Goal: Information Seeking & Learning: Check status

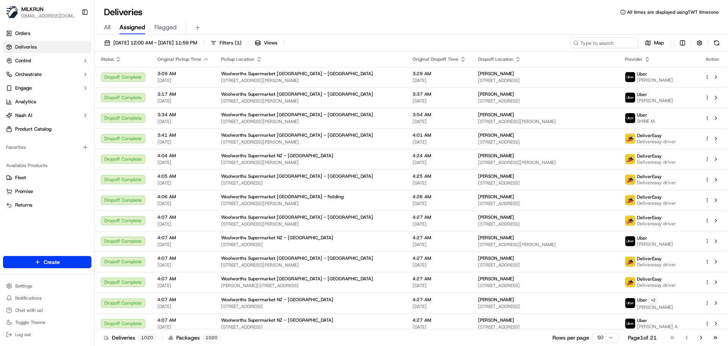
click at [247, 17] on div "Deliveries All times are displayed using TWT timezone" at bounding box center [412, 12] width 634 height 12
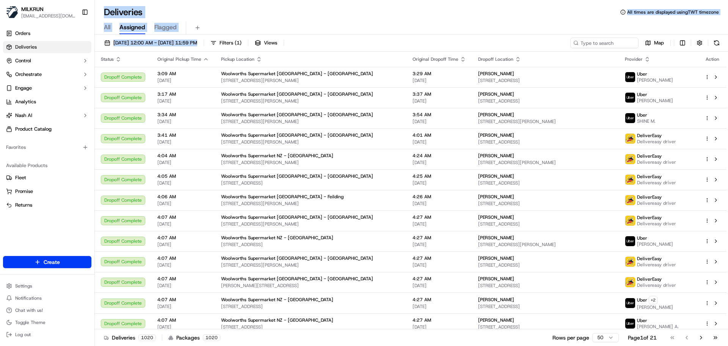
drag, startPoint x: 247, startPoint y: 17, endPoint x: 335, endPoint y: 16, distance: 88.0
click at [256, 19] on div "Deliveries All times are displayed using TWT timezone All Assigned Flagged 18/0…" at bounding box center [412, 173] width 634 height 346
click at [337, 16] on div "Deliveries All times are displayed using TWT timezone" at bounding box center [412, 12] width 634 height 12
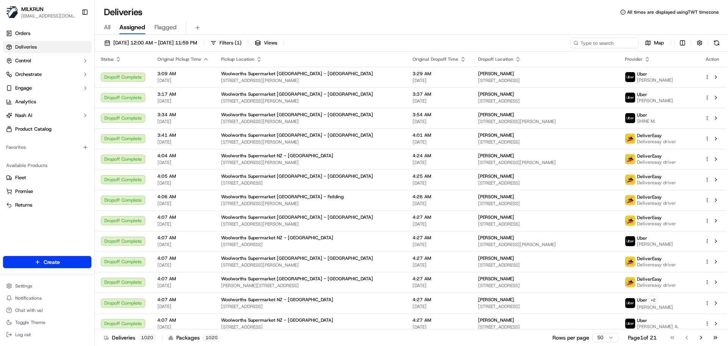
click at [337, 16] on div "Deliveries All times are displayed using TWT timezone" at bounding box center [412, 12] width 634 height 12
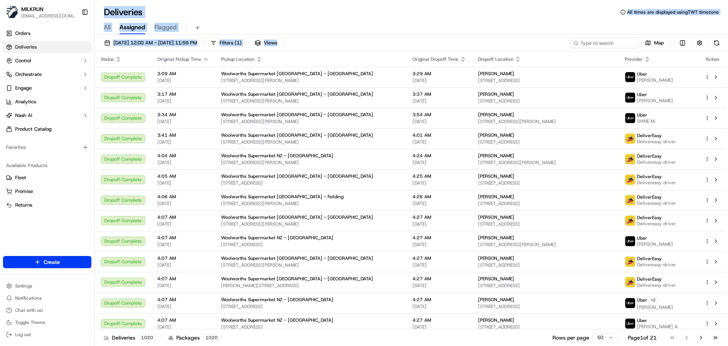
drag, startPoint x: 337, startPoint y: 16, endPoint x: 379, endPoint y: 47, distance: 52.7
click at [369, 47] on div "Deliveries All times are displayed using TWT timezone All Assigned Flagged 18/0…" at bounding box center [412, 173] width 634 height 346
click at [392, 43] on div "18/09/2025 12:00 AM - 18/09/2025 11:59 PM Filters ( 1 ) Views Map" at bounding box center [412, 45] width 634 height 14
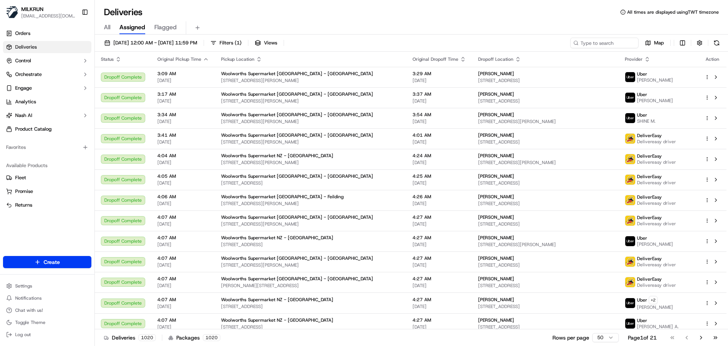
click at [392, 43] on div "18/09/2025 12:00 AM - 18/09/2025 11:59 PM Filters ( 1 ) Views Map" at bounding box center [412, 45] width 634 height 14
drag, startPoint x: 392, startPoint y: 43, endPoint x: 394, endPoint y: 18, distance: 25.1
click at [394, 19] on div "Deliveries All times are displayed using TWT timezone All Assigned Flagged 18/0…" at bounding box center [412, 173] width 634 height 346
click at [395, 19] on div "All Assigned Flagged" at bounding box center [412, 26] width 634 height 16
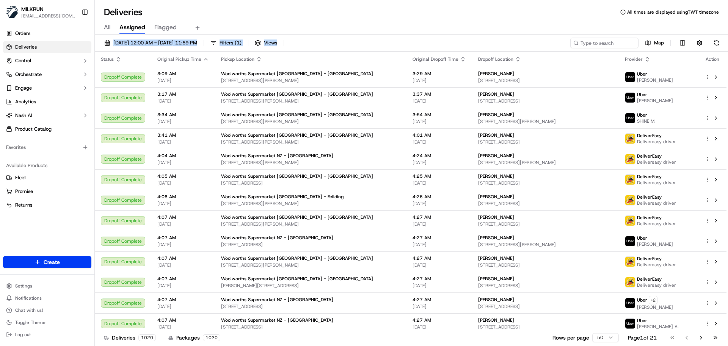
drag, startPoint x: 395, startPoint y: 19, endPoint x: 396, endPoint y: 40, distance: 21.0
click at [396, 40] on div "Deliveries All times are displayed using TWT timezone All Assigned Flagged 18/0…" at bounding box center [412, 173] width 634 height 346
click at [397, 40] on div "18/09/2025 12:00 AM - 18/09/2025 11:59 PM Filters ( 1 ) Views Map" at bounding box center [412, 45] width 634 height 14
click at [395, 24] on div "All Assigned Flagged" at bounding box center [412, 27] width 634 height 13
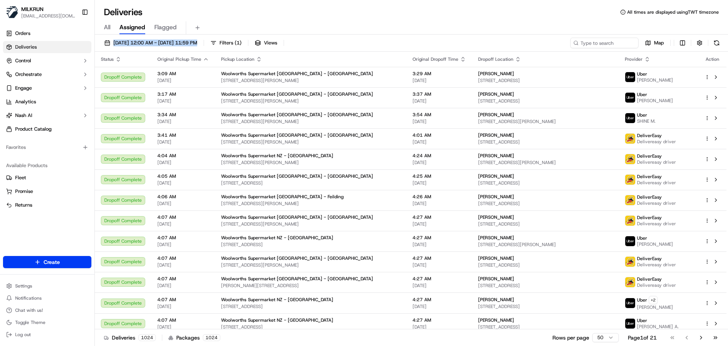
drag, startPoint x: 395, startPoint y: 24, endPoint x: 396, endPoint y: 36, distance: 12.6
click at [396, 36] on div "Deliveries All times are displayed using TWT timezone All Assigned Flagged 18/0…" at bounding box center [412, 173] width 634 height 346
click at [396, 36] on div "18/09/2025 12:00 AM - 18/09/2025 11:59 PM Filters ( 1 ) Views Map Status Origin…" at bounding box center [412, 191] width 634 height 313
drag, startPoint x: 396, startPoint y: 36, endPoint x: 400, endPoint y: 20, distance: 16.8
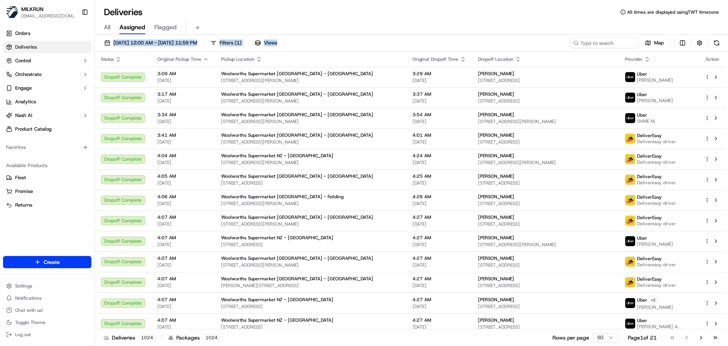
click at [400, 20] on div "Deliveries All times are displayed using TWT timezone All Assigned Flagged 18/0…" at bounding box center [412, 173] width 634 height 346
click at [401, 28] on div "All Assigned Flagged" at bounding box center [412, 27] width 634 height 13
drag, startPoint x: 401, startPoint y: 28, endPoint x: 403, endPoint y: 50, distance: 22.9
click at [403, 50] on div "Deliveries All times are displayed using TWT timezone All Assigned Flagged 18/0…" at bounding box center [412, 173] width 634 height 346
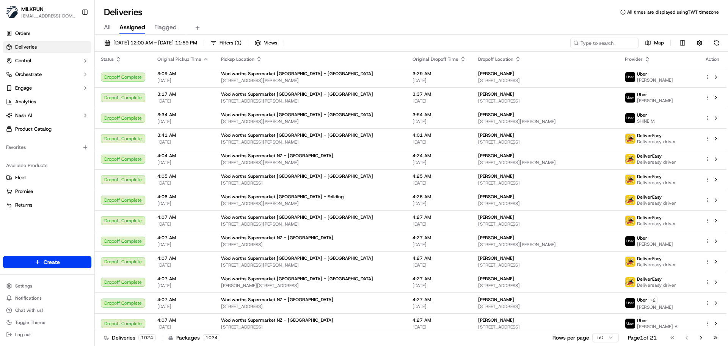
click at [403, 42] on div "18/09/2025 12:00 AM - 18/09/2025 11:59 PM Filters ( 1 ) Views Map" at bounding box center [412, 45] width 634 height 14
drag, startPoint x: 403, startPoint y: 42, endPoint x: 401, endPoint y: 25, distance: 17.5
click at [401, 25] on div "Deliveries All times are displayed using TWT timezone All Assigned Flagged 18/0…" at bounding box center [412, 173] width 634 height 346
click at [401, 27] on div "All Assigned Flagged" at bounding box center [412, 27] width 634 height 13
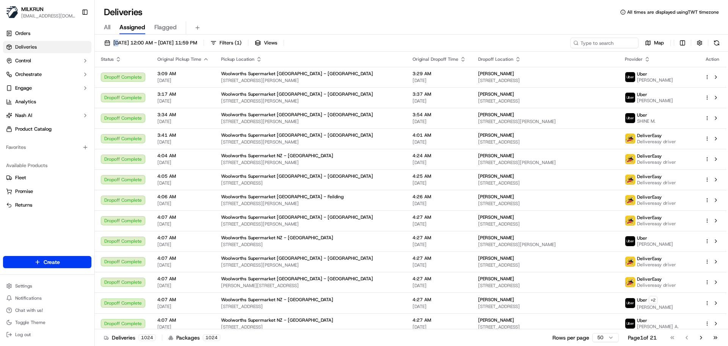
click at [401, 27] on div "All Assigned Flagged" at bounding box center [412, 27] width 634 height 13
drag, startPoint x: 401, startPoint y: 27, endPoint x: 392, endPoint y: 47, distance: 22.8
click at [392, 47] on div "Deliveries All times are displayed using TWT timezone All Assigned Flagged 18/0…" at bounding box center [412, 173] width 634 height 346
click at [390, 48] on div "18/09/2025 12:00 AM - 18/09/2025 11:59 PM Filters ( 1 ) Views Map" at bounding box center [412, 45] width 634 height 14
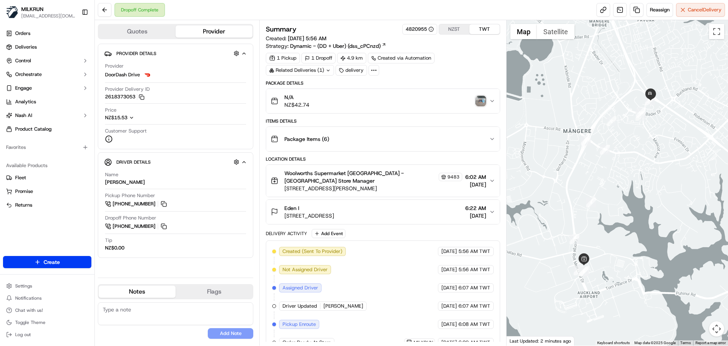
click at [480, 97] on img "button" at bounding box center [481, 101] width 11 height 11
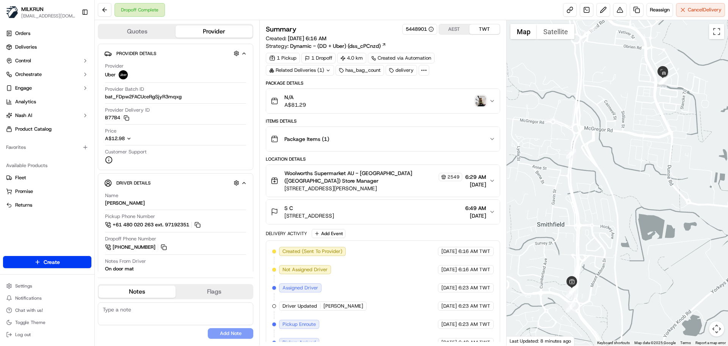
click at [481, 101] on img "button" at bounding box center [481, 101] width 11 height 11
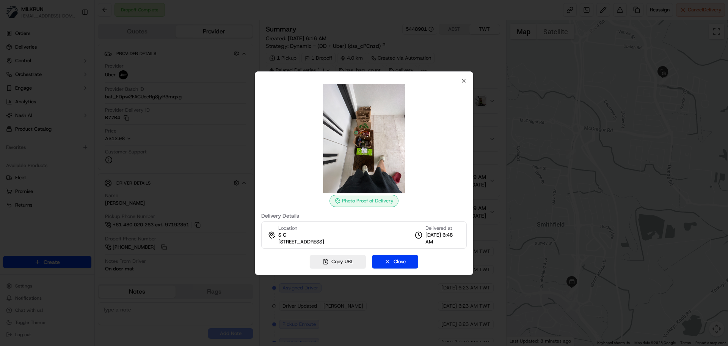
drag, startPoint x: 412, startPoint y: 140, endPoint x: 382, endPoint y: 145, distance: 30.3
click at [464, 78] on icon "button" at bounding box center [464, 81] width 6 height 6
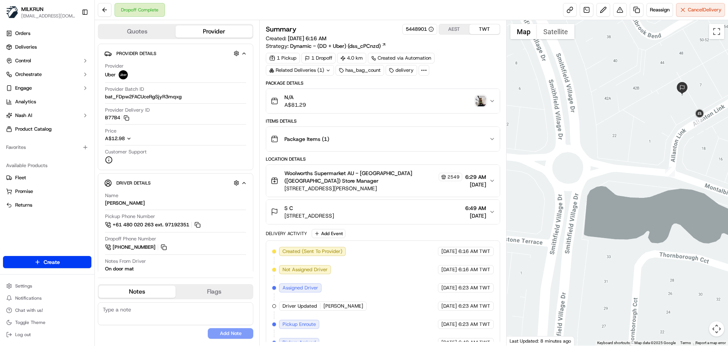
drag, startPoint x: 675, startPoint y: 120, endPoint x: 644, endPoint y: 110, distance: 32.9
click at [644, 110] on div at bounding box center [618, 182] width 222 height 325
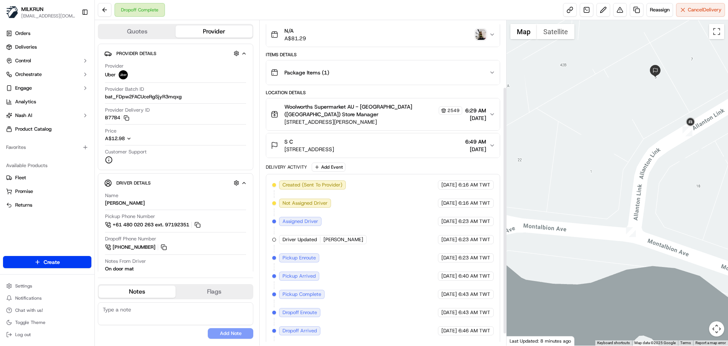
scroll to position [65, 0]
click at [291, 173] on div "Delivery Activity Add Event" at bounding box center [383, 168] width 234 height 9
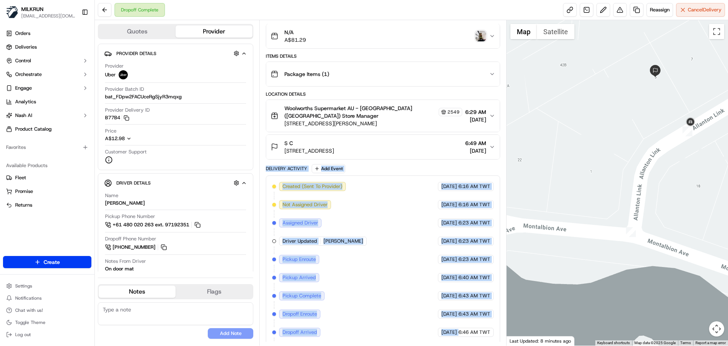
drag, startPoint x: 291, startPoint y: 173, endPoint x: 458, endPoint y: 338, distance: 234.8
click at [458, 338] on div "Delivery Activity Add Event Created (Sent To Provider) Uber 18/09/2025 6:16 AM …" at bounding box center [383, 272] width 234 height 216
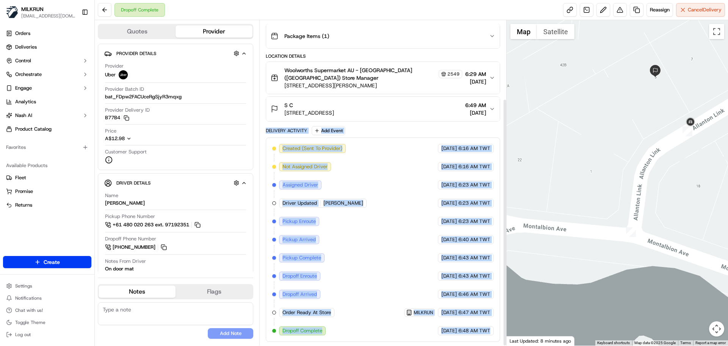
click at [475, 338] on div "Created (Sent To Provider) Uber 18/09/2025 6:16 AM TWT Not Assigned Driver Uber…" at bounding box center [383, 239] width 234 height 204
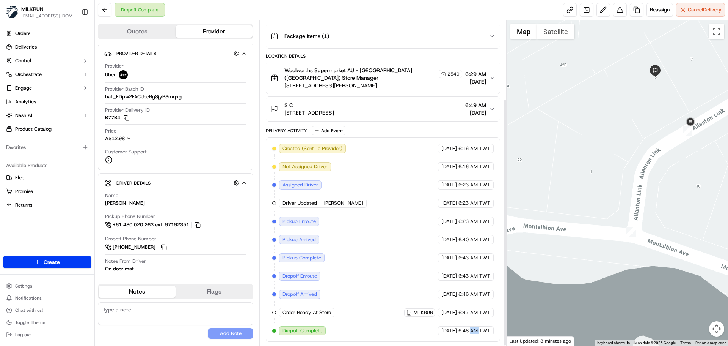
click at [475, 338] on div "Created (Sent To Provider) Uber 18/09/2025 6:16 AM TWT Not Assigned Driver Uber…" at bounding box center [383, 239] width 234 height 204
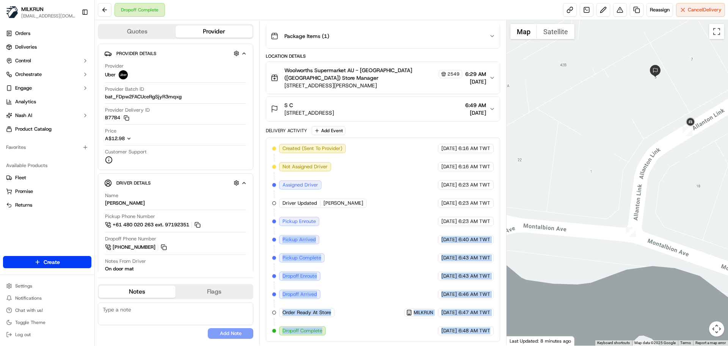
drag, startPoint x: 475, startPoint y: 338, endPoint x: 331, endPoint y: 271, distance: 158.9
click at [318, 245] on div "Created (Sent To Provider) Uber 18/09/2025 6:16 AM TWT Not Assigned Driver Uber…" at bounding box center [383, 239] width 234 height 204
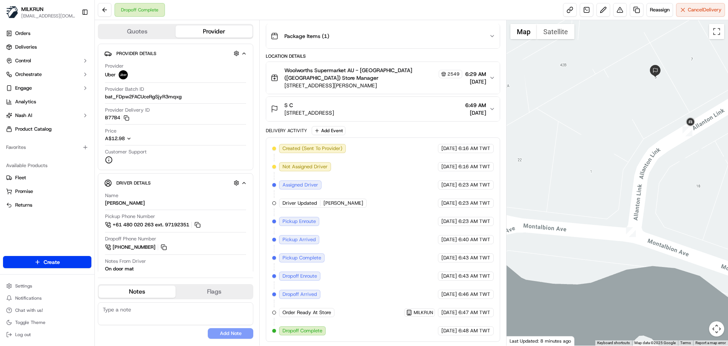
click at [372, 227] on div "Created (Sent To Provider) Uber 18/09/2025 6:16 AM TWT Not Assigned Driver Uber…" at bounding box center [382, 239] width 221 height 191
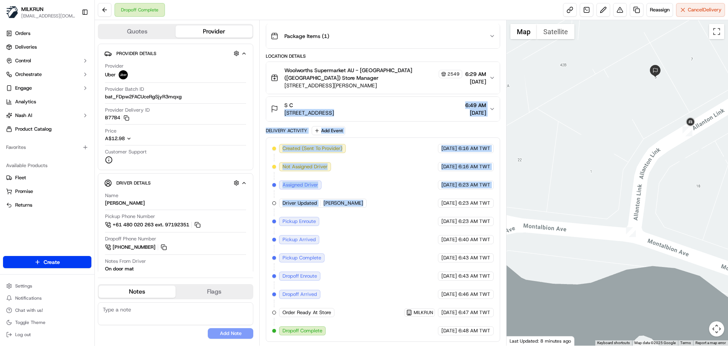
drag, startPoint x: 372, startPoint y: 227, endPoint x: 366, endPoint y: 116, distance: 110.6
click at [366, 116] on div "Package Details N/A A$81.29 Items Details Package Items ( 1 ) Location Details …" at bounding box center [383, 159] width 234 height 364
click at [292, 142] on div "Created (Sent To Provider) Uber 18/09/2025 6:16 AM TWT Not Assigned Driver Uber…" at bounding box center [383, 239] width 234 height 204
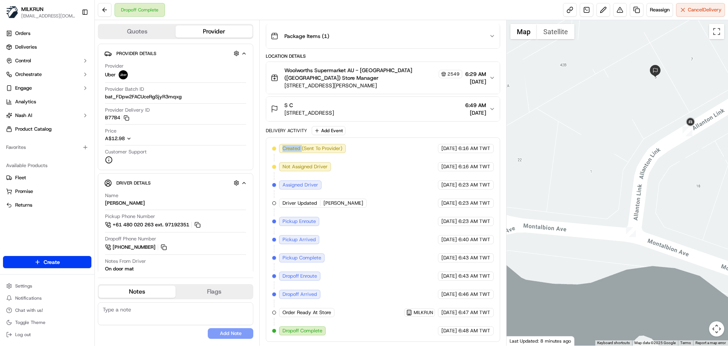
click at [292, 142] on div "Created (Sent To Provider) Uber 18/09/2025 6:16 AM TWT Not Assigned Driver Uber…" at bounding box center [383, 239] width 234 height 204
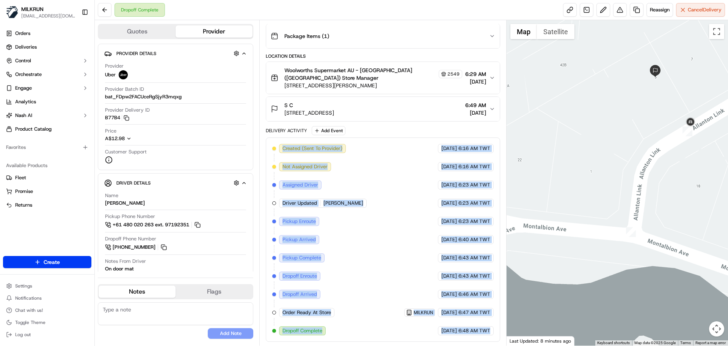
drag, startPoint x: 292, startPoint y: 142, endPoint x: 485, endPoint y: 341, distance: 277.4
click at [478, 340] on div "Created (Sent To Provider) Uber 18/09/2025 6:16 AM TWT Not Assigned Driver Uber…" at bounding box center [383, 239] width 234 height 204
click at [485, 341] on div "Created (Sent To Provider) Uber 18/09/2025 6:16 AM TWT Not Assigned Driver Uber…" at bounding box center [383, 239] width 234 height 204
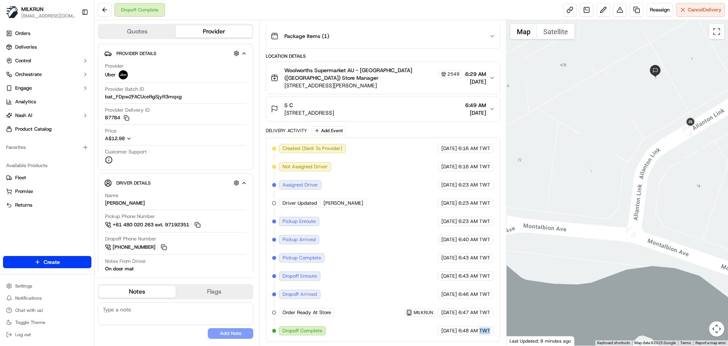
click at [485, 341] on div "Created (Sent To Provider) Uber 18/09/2025 6:16 AM TWT Not Assigned Driver Uber…" at bounding box center [383, 239] width 234 height 204
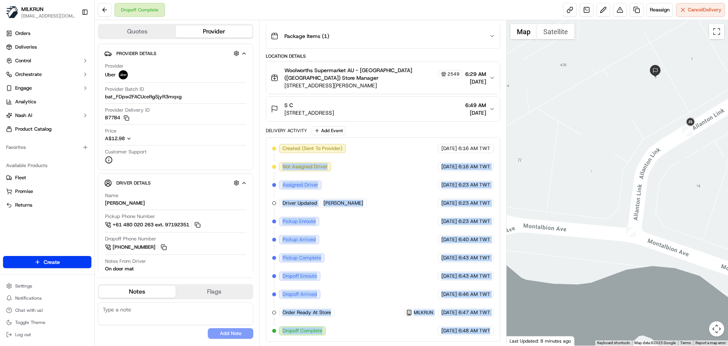
drag, startPoint x: 485, startPoint y: 341, endPoint x: 353, endPoint y: 181, distance: 207.5
click at [340, 171] on div "Created (Sent To Provider) Uber 18/09/2025 6:16 AM TWT Not Assigned Driver Uber…" at bounding box center [383, 239] width 234 height 204
click at [365, 221] on div "Created (Sent To Provider) Uber 18/09/2025 6:16 AM TWT Not Assigned Driver Uber…" at bounding box center [382, 239] width 221 height 191
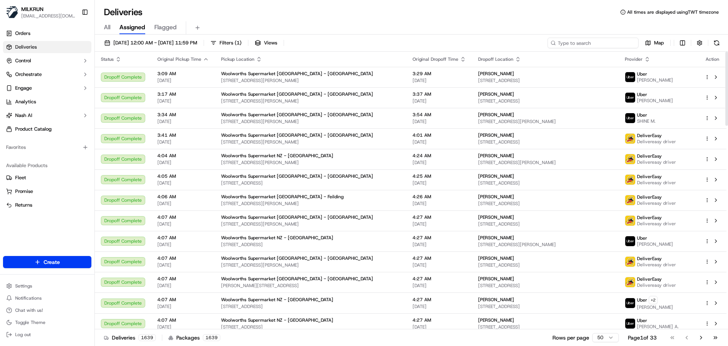
click at [593, 43] on input at bounding box center [593, 43] width 91 height 11
paste input "S C"
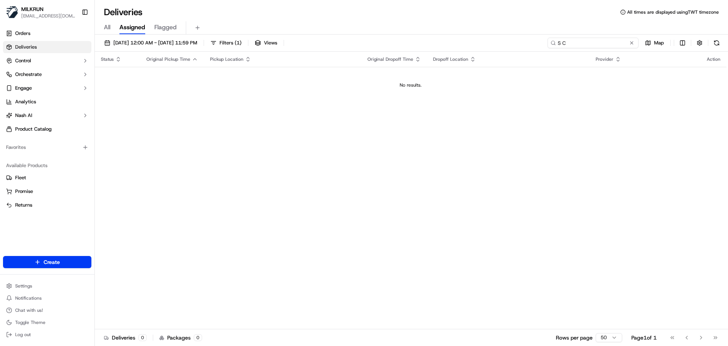
type input "S C"
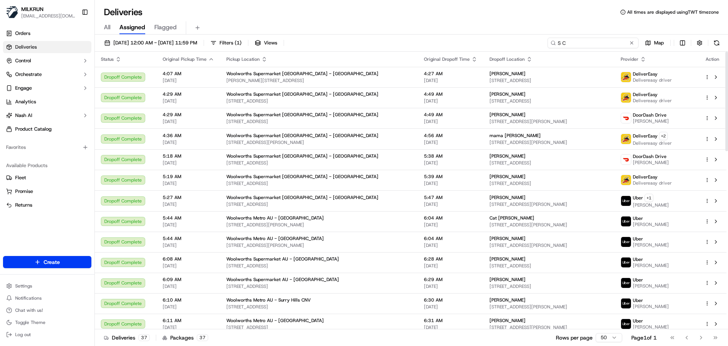
click at [579, 43] on input "S C" at bounding box center [593, 43] width 91 height 11
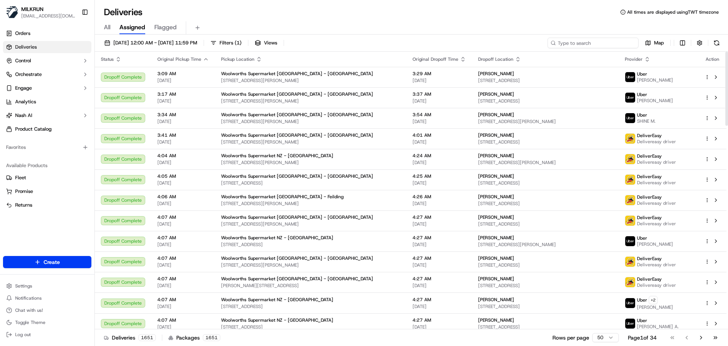
click at [593, 45] on input at bounding box center [593, 43] width 91 height 11
paste input "22b2b5eb-cf0c-4e81-94da-cf55445d75da"
type input "22b2b5eb-cf0c-4e81-94da-cf55445d75da"
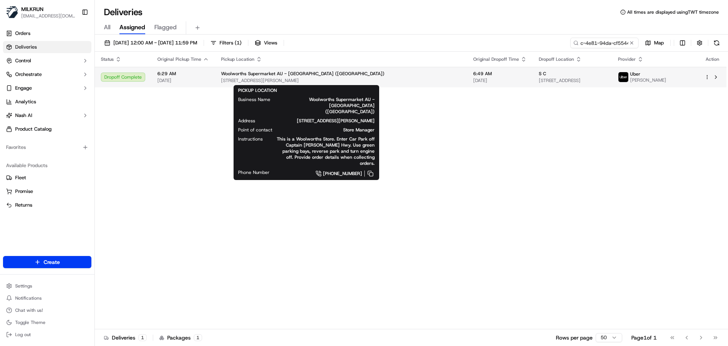
click at [317, 74] on span "Woolworths Supermarket AU - Smithfield (Cairns)" at bounding box center [303, 74] width 164 height 6
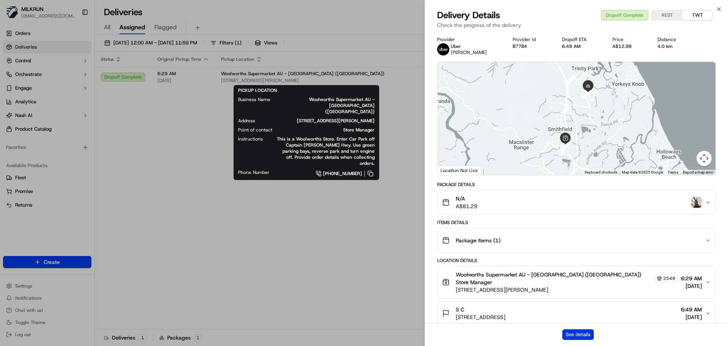
click at [574, 333] on button "See details" at bounding box center [578, 334] width 31 height 11
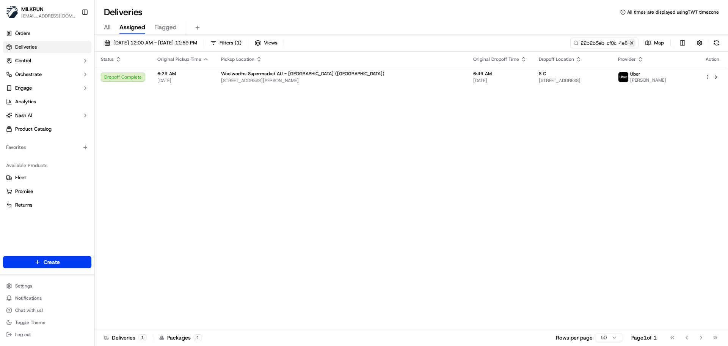
click at [634, 41] on button at bounding box center [632, 43] width 8 height 8
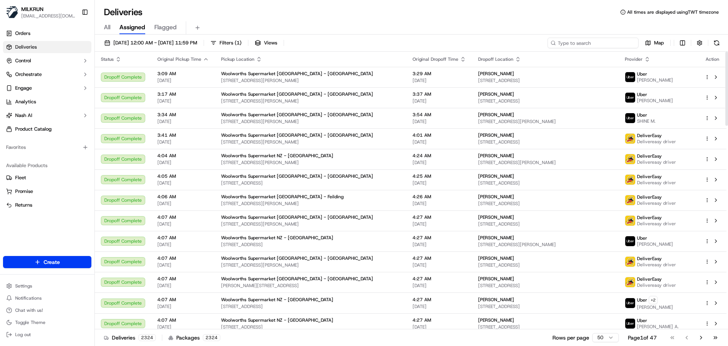
click at [609, 47] on input at bounding box center [593, 43] width 91 height 11
paste input "sarah bugden"
type input "sarah bugden"
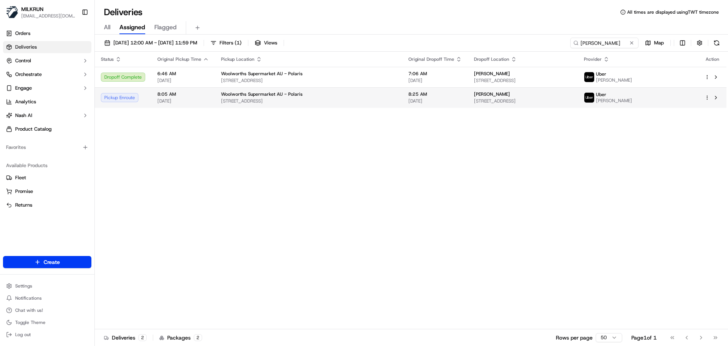
click at [268, 103] on span "[STREET_ADDRESS]" at bounding box center [308, 101] width 175 height 6
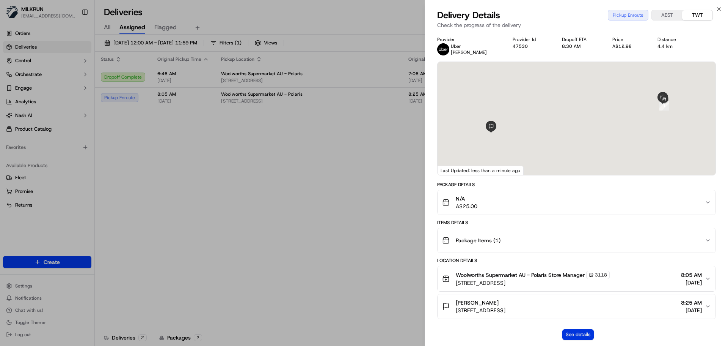
click at [574, 337] on button "See details" at bounding box center [578, 334] width 31 height 11
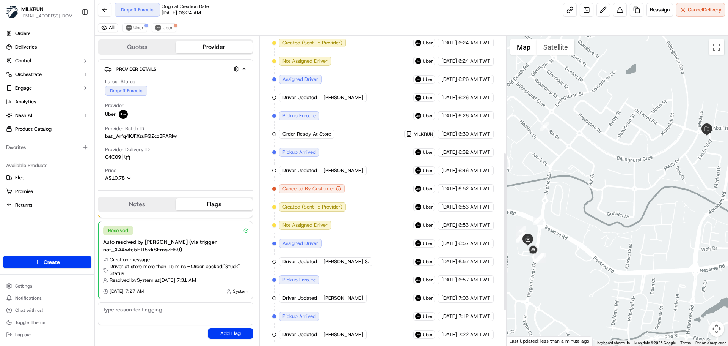
scroll to position [219, 0]
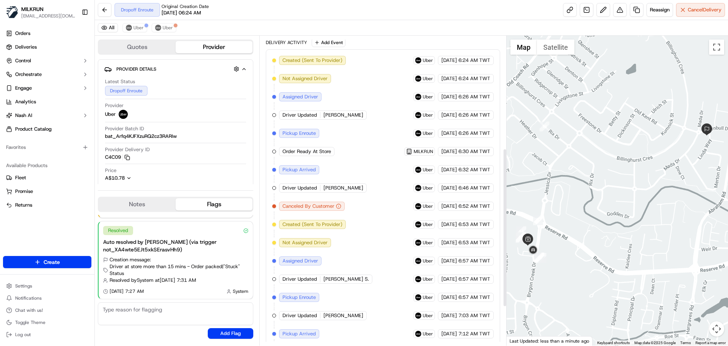
click at [347, 157] on div "Created (Sent To Provider) Uber [DATE] 6:24 AM TWT Not Assigned Driver Uber [DA…" at bounding box center [382, 233] width 221 height 355
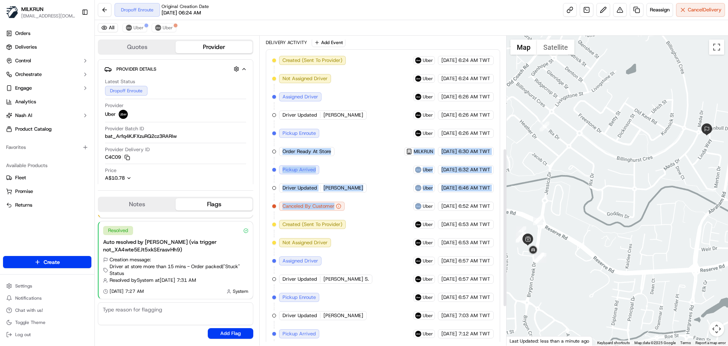
drag, startPoint x: 347, startPoint y: 157, endPoint x: 365, endPoint y: 250, distance: 94.7
click at [365, 249] on div "Created (Sent To Provider) Uber [DATE] 6:24 AM TWT Not Assigned Driver Uber [DA…" at bounding box center [382, 233] width 221 height 355
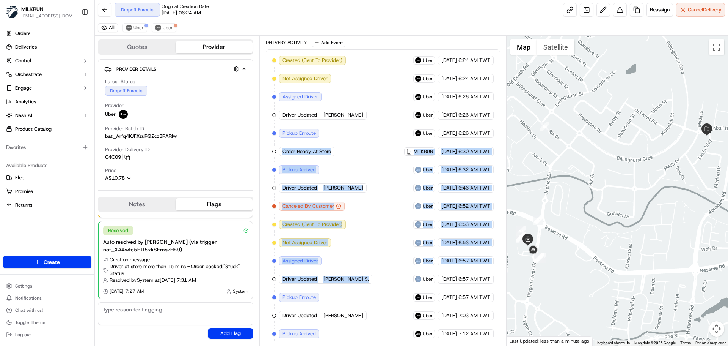
click at [365, 250] on div "Created (Sent To Provider) Uber 18/09/2025 6:24 AM TWT Not Assigned Driver Uber…" at bounding box center [382, 233] width 221 height 355
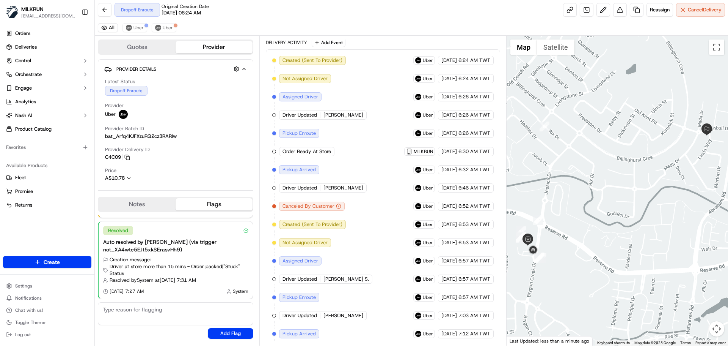
click at [365, 250] on div "Created (Sent To Provider) Uber 18/09/2025 6:24 AM TWT Not Assigned Driver Uber…" at bounding box center [382, 233] width 221 height 355
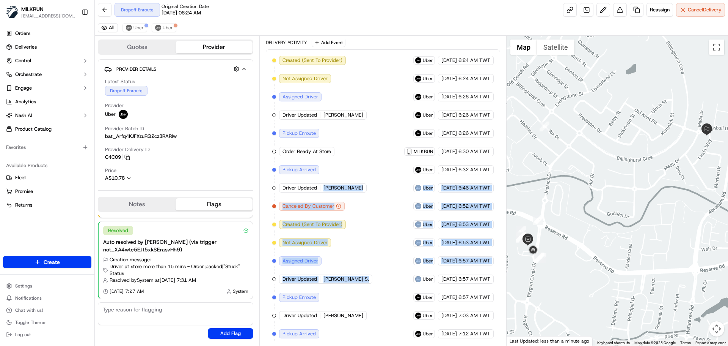
drag, startPoint x: 365, startPoint y: 250, endPoint x: 363, endPoint y: 166, distance: 84.6
click at [363, 168] on div "Created (Sent To Provider) Uber 18/09/2025 6:24 AM TWT Not Assigned Driver Uber…" at bounding box center [382, 233] width 221 height 355
click at [380, 256] on div "Created (Sent To Provider) Uber 18/09/2025 6:24 AM TWT Not Assigned Driver Uber…" at bounding box center [382, 233] width 221 height 355
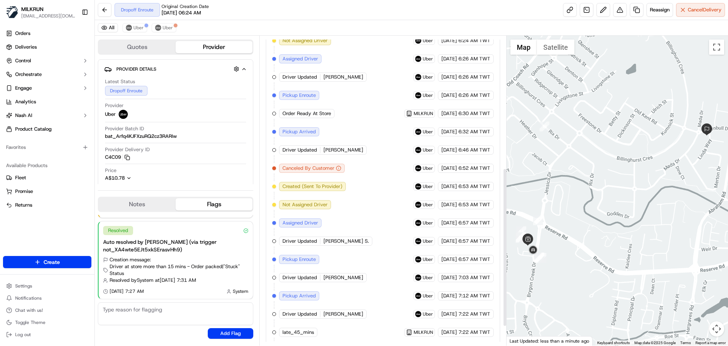
click at [354, 319] on div "Created (Sent To Provider) Uber 18/09/2025 6:24 AM TWT Not Assigned Driver Uber…" at bounding box center [382, 195] width 221 height 355
drag, startPoint x: 354, startPoint y: 319, endPoint x: 365, endPoint y: 338, distance: 21.7
click at [364, 338] on div "Created (Sent To Provider) Uber 18/09/2025 6:24 AM TWT Not Assigned Driver Uber…" at bounding box center [383, 195] width 234 height 368
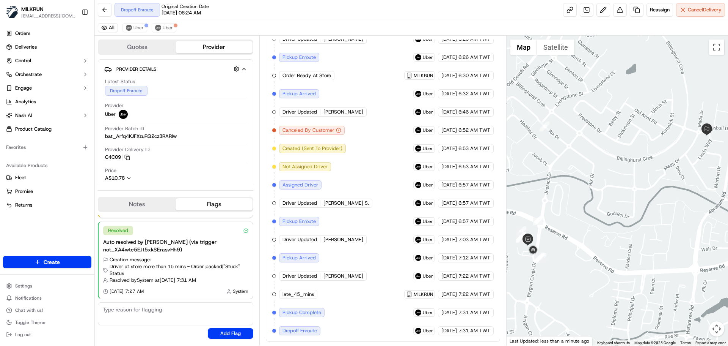
click at [474, 326] on div "18/09/2025 7:31 AM TWT" at bounding box center [466, 330] width 56 height 9
click at [477, 331] on span "7:31 AM TWT" at bounding box center [475, 330] width 32 height 7
drag, startPoint x: 477, startPoint y: 331, endPoint x: 464, endPoint y: 270, distance: 62.4
click at [466, 281] on div "Created (Sent To Provider) Uber 18/09/2025 6:24 AM TWT Not Assigned Driver Uber…" at bounding box center [382, 157] width 221 height 355
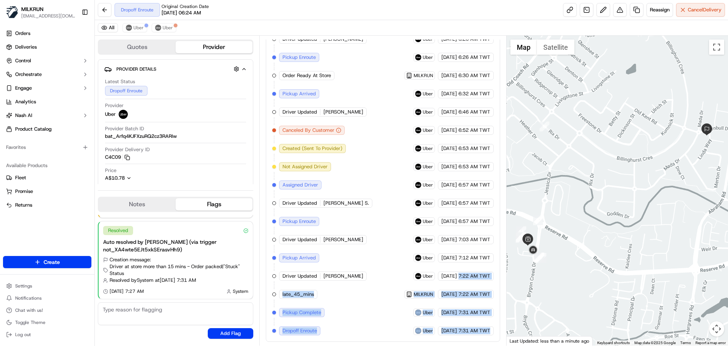
click at [473, 300] on div "Created (Sent To Provider) Uber 18/09/2025 6:24 AM TWT Not Assigned Driver Uber…" at bounding box center [382, 157] width 221 height 355
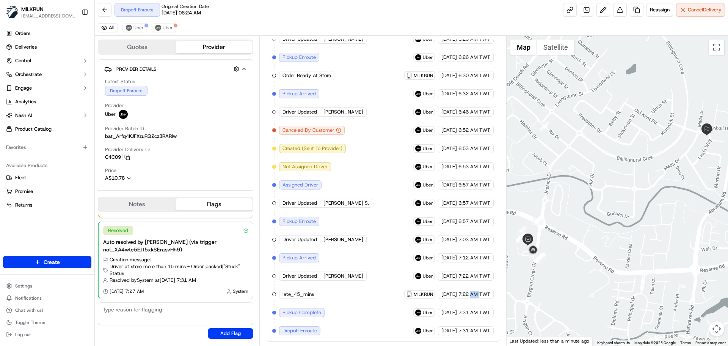
click at [473, 300] on div "Created (Sent To Provider) Uber 18/09/2025 6:24 AM TWT Not Assigned Driver Uber…" at bounding box center [382, 157] width 221 height 355
drag, startPoint x: 473, startPoint y: 300, endPoint x: 480, endPoint y: 346, distance: 46.8
click at [480, 345] on html "MILKRUN snatividad@woolworths.com.au Toggle Sidebar Orders Deliveries Control O…" at bounding box center [364, 173] width 728 height 346
click at [471, 330] on span "7:31 AM TWT" at bounding box center [475, 330] width 32 height 7
click at [472, 316] on div "18/09/2025 7:31 AM TWT" at bounding box center [466, 312] width 56 height 9
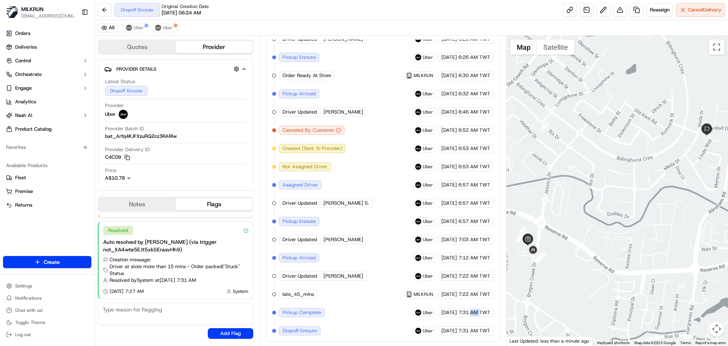
click at [472, 316] on div "18/09/2025 7:31 AM TWT" at bounding box center [466, 312] width 56 height 9
drag, startPoint x: 472, startPoint y: 316, endPoint x: 492, endPoint y: 344, distance: 34.1
click at [478, 328] on div "Created (Sent To Provider) Uber 18/09/2025 6:24 AM TWT Not Assigned Driver Uber…" at bounding box center [382, 157] width 221 height 355
click at [476, 325] on div "Created (Sent To Provider) Uber 18/09/2025 6:24 AM TWT Not Assigned Driver Uber…" at bounding box center [382, 157] width 221 height 355
click at [469, 243] on div "18/09/2025 7:03 AM TWT" at bounding box center [466, 239] width 56 height 9
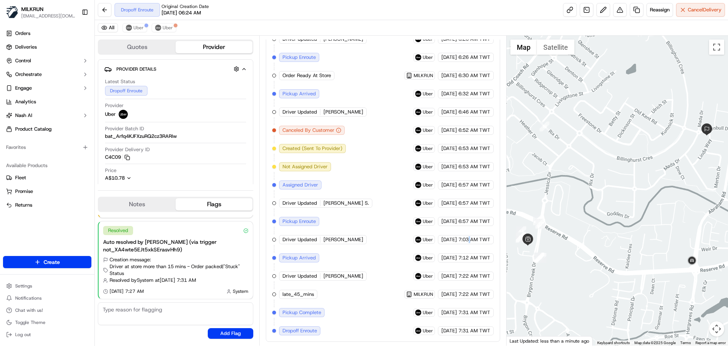
click at [469, 243] on div "18/09/2025 7:03 AM TWT" at bounding box center [466, 239] width 56 height 9
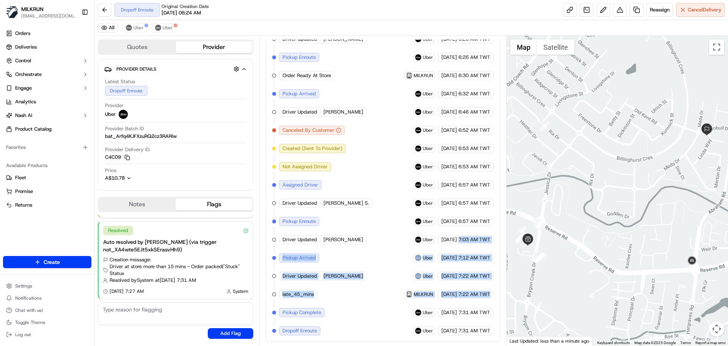
drag, startPoint x: 469, startPoint y: 243, endPoint x: 475, endPoint y: 295, distance: 52.0
click at [475, 294] on div "Created (Sent To Provider) Uber 18/09/2025 6:24 AM TWT Not Assigned Driver Uber…" at bounding box center [382, 157] width 221 height 355
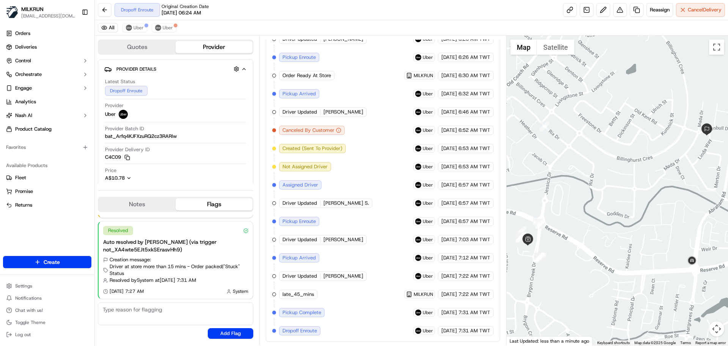
click at [474, 311] on span "7:31 AM TWT" at bounding box center [475, 312] width 32 height 7
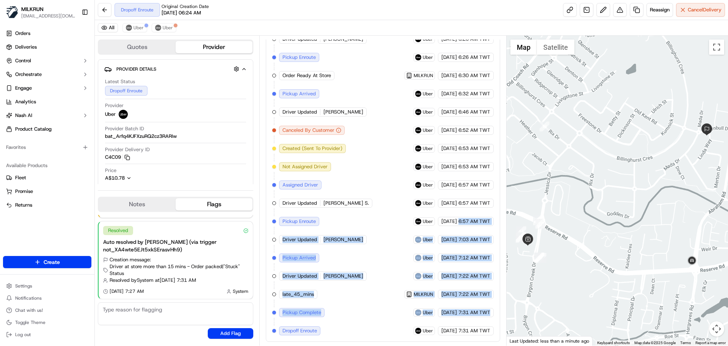
drag, startPoint x: 474, startPoint y: 311, endPoint x: 467, endPoint y: 212, distance: 98.9
click at [467, 213] on div "Created (Sent To Provider) Uber 18/09/2025 6:24 AM TWT Not Assigned Driver Uber…" at bounding box center [382, 157] width 221 height 355
click at [470, 291] on span "7:22 AM TWT" at bounding box center [475, 294] width 32 height 7
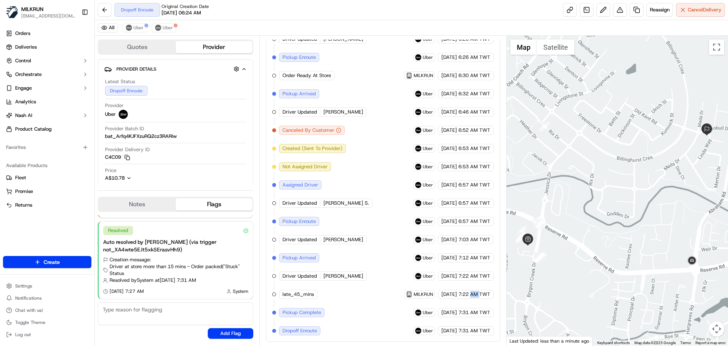
click at [470, 291] on span "7:22 AM TWT" at bounding box center [475, 294] width 32 height 7
drag, startPoint x: 470, startPoint y: 291, endPoint x: 472, endPoint y: 322, distance: 30.8
click at [474, 316] on div "Created (Sent To Provider) Uber 18/09/2025 6:24 AM TWT Not Assigned Driver Uber…" at bounding box center [382, 157] width 221 height 355
click at [472, 322] on div "Created (Sent To Provider) Uber 18/09/2025 6:24 AM TWT Not Assigned Driver Uber…" at bounding box center [382, 157] width 221 height 355
click at [486, 343] on div "Summary 3594595 AEST TWT Created: 18/09/2025 6:24 AM Manual Reassignment 1 Pick…" at bounding box center [383, 191] width 247 height 310
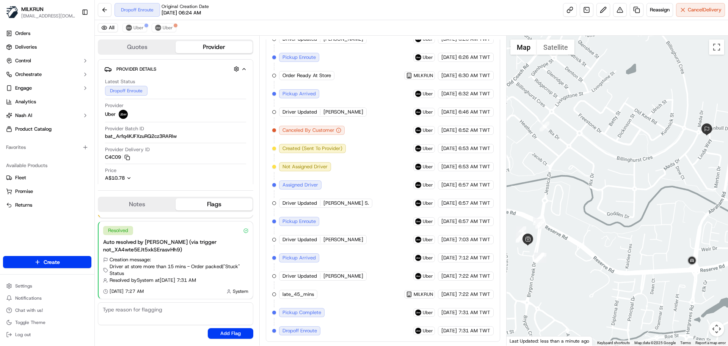
click at [486, 343] on div "Summary 3594595 AEST TWT Created: 18/09/2025 6:24 AM Manual Reassignment 1 Pick…" at bounding box center [383, 191] width 247 height 310
drag, startPoint x: 486, startPoint y: 343, endPoint x: 470, endPoint y: 305, distance: 41.4
click at [470, 303] on div "Summary 3594595 AEST TWT Created: 18/09/2025 6:24 AM Manual Reassignment 1 Pick…" at bounding box center [383, 191] width 247 height 310
click at [473, 328] on span "7:31 AM TWT" at bounding box center [475, 330] width 32 height 7
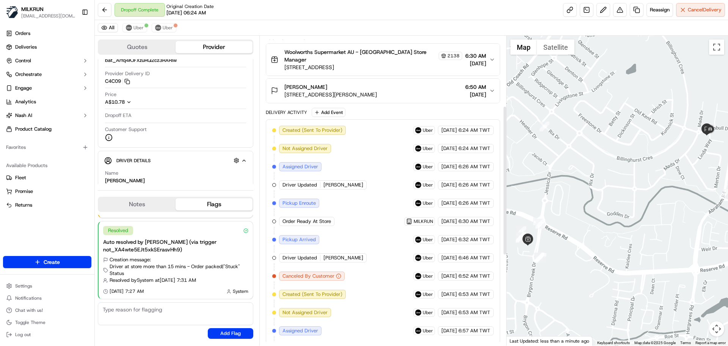
scroll to position [141, 0]
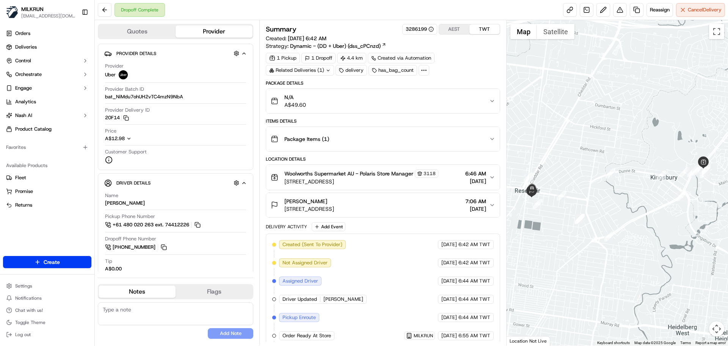
click at [442, 282] on span "[DATE]" at bounding box center [450, 280] width 16 height 7
drag, startPoint x: 427, startPoint y: 282, endPoint x: 410, endPoint y: 255, distance: 32.5
click at [389, 225] on div "Delivery Activity Add Event Created (Sent To Provider) Uber 18/09/2025 6:42 AM …" at bounding box center [383, 330] width 234 height 216
click at [421, 299] on div "Created (Sent To Provider) Uber 18/09/2025 6:42 AM TWT Not Assigned Driver Uber…" at bounding box center [382, 335] width 221 height 191
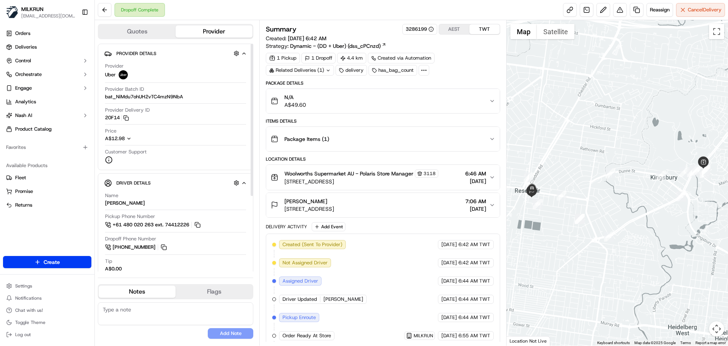
click at [106, 122] on div "Provider Delivery ID 20F14 Copy del_Y7RWeXltRhyS_E89uOIPFA 20F14" at bounding box center [175, 116] width 141 height 18
drag, startPoint x: 106, startPoint y: 122, endPoint x: 112, endPoint y: 118, distance: 6.8
click at [112, 118] on div "Provider Delivery ID 20F14 Copy del_Y7RWeXltRhyS_E89uOIPFA 20F14" at bounding box center [175, 116] width 141 height 18
click at [395, 296] on div "Created (Sent To Provider) Uber 18/09/2025 6:42 AM TWT Not Assigned Driver Uber…" at bounding box center [382, 335] width 221 height 191
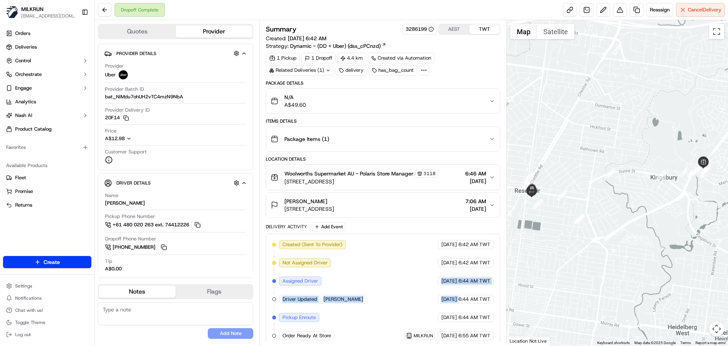
drag, startPoint x: 395, startPoint y: 296, endPoint x: 385, endPoint y: 263, distance: 34.1
click at [385, 264] on div "Created (Sent To Provider) Uber 18/09/2025 6:42 AM TWT Not Assigned Driver Uber…" at bounding box center [382, 335] width 221 height 191
click at [390, 297] on div "Created (Sent To Provider) Uber 18/09/2025 6:42 AM TWT Not Assigned Driver Uber…" at bounding box center [382, 335] width 221 height 191
click at [301, 308] on div "Created (Sent To Provider) Uber 18/09/2025 6:42 AM TWT Not Assigned Driver Uber…" at bounding box center [382, 335] width 221 height 191
drag, startPoint x: 301, startPoint y: 308, endPoint x: 315, endPoint y: 237, distance: 72.1
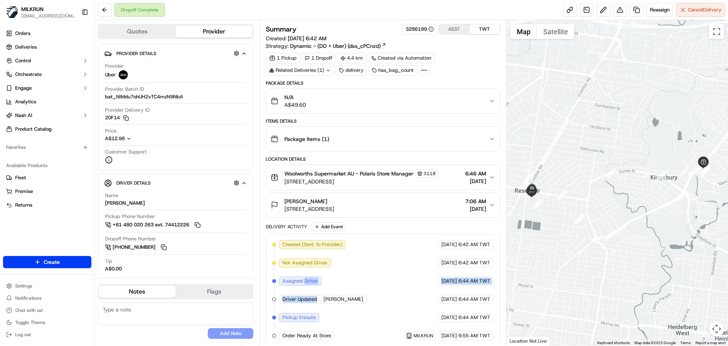
click at [315, 238] on div "Created (Sent To Provider) Uber 18/09/2025 6:42 AM TWT Not Assigned Driver Uber…" at bounding box center [383, 335] width 234 height 204
click at [446, 328] on div "Created (Sent To Provider) Uber 18/09/2025 6:42 AM TWT Not Assigned Driver Uber…" at bounding box center [382, 335] width 221 height 191
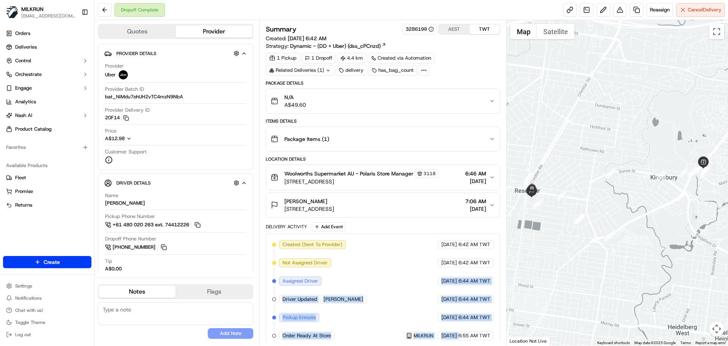
drag, startPoint x: 446, startPoint y: 328, endPoint x: 439, endPoint y: 305, distance: 23.9
click at [440, 275] on div "Created (Sent To Provider) Uber 18/09/2025 6:42 AM TWT Not Assigned Driver Uber…" at bounding box center [382, 335] width 221 height 191
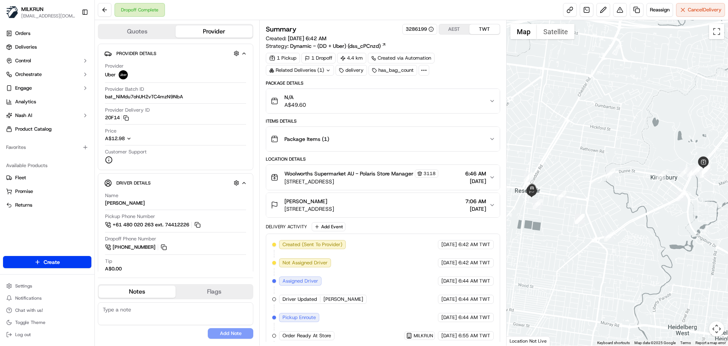
click at [474, 332] on span "6:55 AM TWT" at bounding box center [475, 335] width 32 height 7
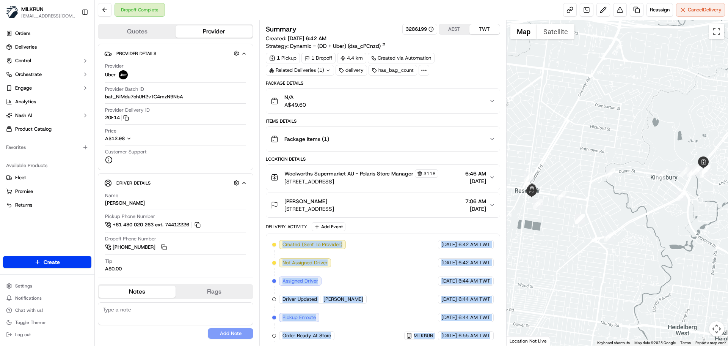
drag, startPoint x: 474, startPoint y: 332, endPoint x: 353, endPoint y: 241, distance: 150.6
click at [353, 240] on div "Created (Sent To Provider) Uber 18/09/2025 6:42 AM TWT Not Assigned Driver Uber…" at bounding box center [382, 335] width 221 height 191
click at [338, 271] on div "Created (Sent To Provider) Uber 18/09/2025 6:42 AM TWT Not Assigned Driver Uber…" at bounding box center [382, 335] width 221 height 191
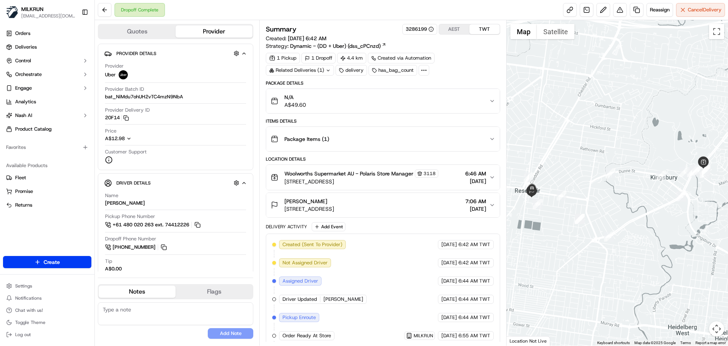
click at [338, 271] on div "Created (Sent To Provider) Uber 18/09/2025 6:42 AM TWT Not Assigned Driver Uber…" at bounding box center [382, 335] width 221 height 191
drag, startPoint x: 338, startPoint y: 271, endPoint x: 313, endPoint y: 220, distance: 57.5
click at [313, 220] on div "Package Details N/A A$49.60 Items Details Package Items ( 1 ) Location Details …" at bounding box center [383, 258] width 234 height 357
click at [296, 231] on div "Delivery Activity Add Event Created (Sent To Provider) Uber 18/09/2025 6:42 AM …" at bounding box center [383, 330] width 234 height 216
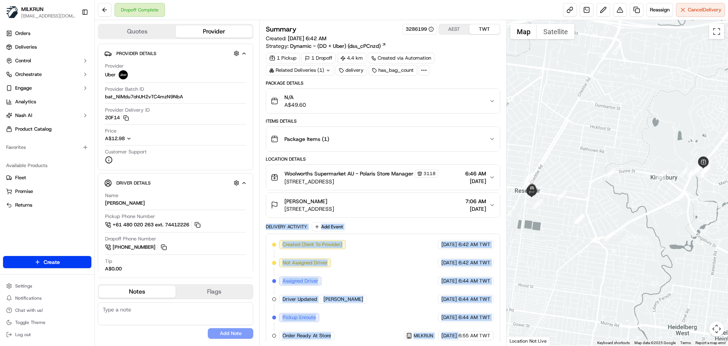
drag, startPoint x: 296, startPoint y: 231, endPoint x: 430, endPoint y: 327, distance: 164.9
click at [430, 327] on div "Delivery Activity Add Event Created (Sent To Provider) Uber 18/09/2025 6:42 AM …" at bounding box center [383, 330] width 234 height 216
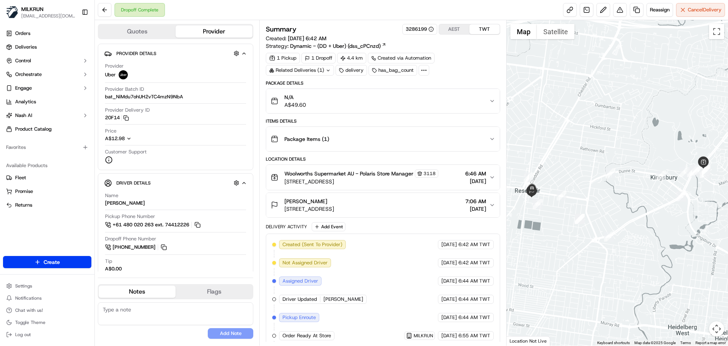
click at [469, 333] on span "6:55 AM TWT" at bounding box center [475, 335] width 32 height 7
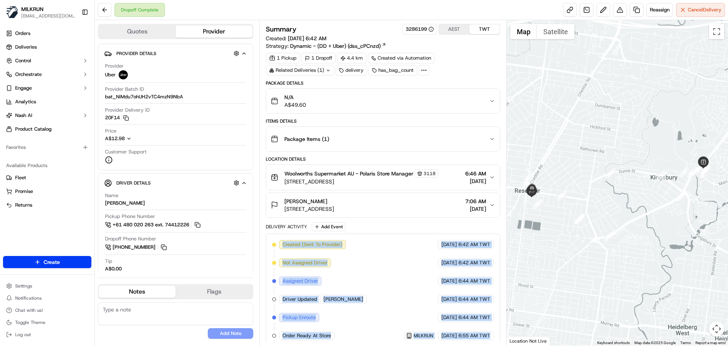
drag, startPoint x: 469, startPoint y: 333, endPoint x: 327, endPoint y: 233, distance: 173.7
click at [327, 233] on div "Delivery Activity Add Event Created (Sent To Provider) Uber 18/09/2025 6:42 AM …" at bounding box center [383, 330] width 234 height 216
click at [391, 289] on div "Created (Sent To Provider) Uber 18/09/2025 6:42 AM TWT Not Assigned Driver Uber…" at bounding box center [382, 335] width 221 height 191
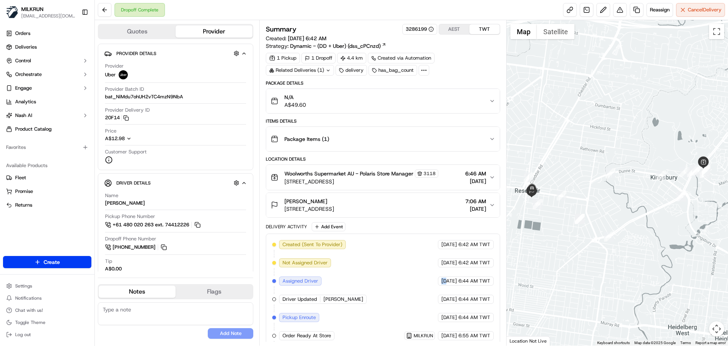
click at [391, 289] on div "Created (Sent To Provider) Uber 18/09/2025 6:42 AM TWT Not Assigned Driver Uber…" at bounding box center [382, 335] width 221 height 191
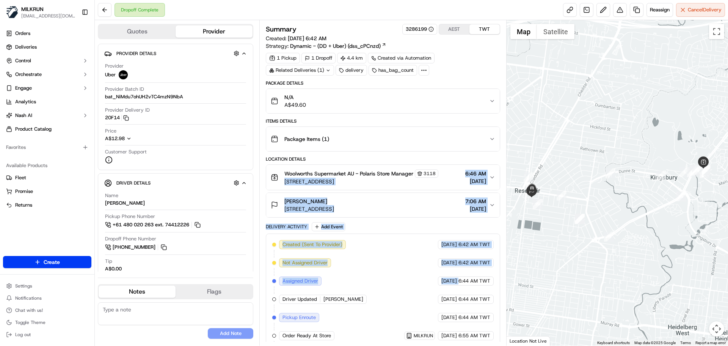
drag, startPoint x: 391, startPoint y: 289, endPoint x: 323, endPoint y: 183, distance: 126.5
click at [322, 182] on div "Package Details N/A A$49.60 Items Details Package Items ( 1 ) Location Details …" at bounding box center [383, 258] width 234 height 357
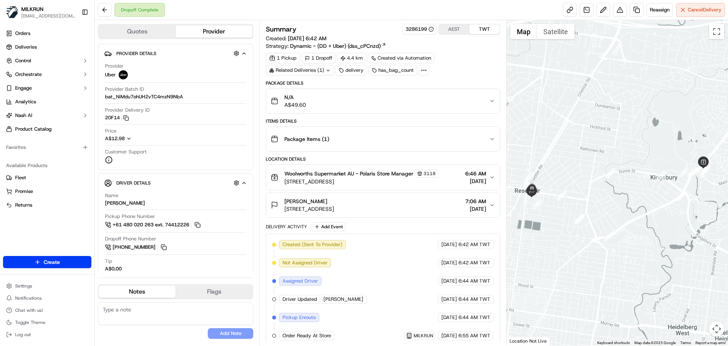
click at [469, 331] on div "Created (Sent To Provider) Uber 18/09/2025 6:42 AM TWT Not Assigned Driver Uber…" at bounding box center [382, 335] width 221 height 191
click at [469, 331] on div "18/09/2025 6:55 AM TWT" at bounding box center [466, 335] width 56 height 9
drag, startPoint x: 469, startPoint y: 331, endPoint x: 341, endPoint y: 167, distance: 208.4
click at [338, 164] on div "Package Details N/A A$49.60 Items Details Package Items ( 1 ) Location Details …" at bounding box center [383, 258] width 234 height 357
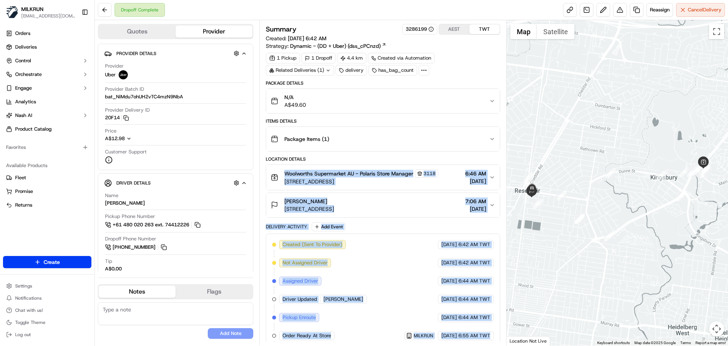
click at [420, 288] on div "Created (Sent To Provider) Uber 18/09/2025 6:42 AM TWT Not Assigned Driver Uber…" at bounding box center [382, 335] width 221 height 191
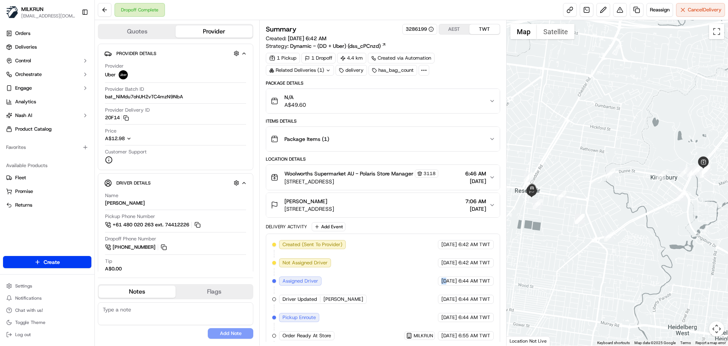
click at [420, 288] on div "Created (Sent To Provider) Uber 18/09/2025 6:42 AM TWT Not Assigned Driver Uber…" at bounding box center [382, 335] width 221 height 191
drag, startPoint x: 420, startPoint y: 288, endPoint x: 432, endPoint y: 244, distance: 45.8
click at [422, 227] on div "Delivery Activity Add Event Created (Sent To Provider) Uber 18/09/2025 6:42 AM …" at bounding box center [383, 330] width 234 height 216
click at [447, 309] on div "Created (Sent To Provider) Uber 18/09/2025 6:42 AM TWT Not Assigned Driver Uber…" at bounding box center [382, 335] width 221 height 191
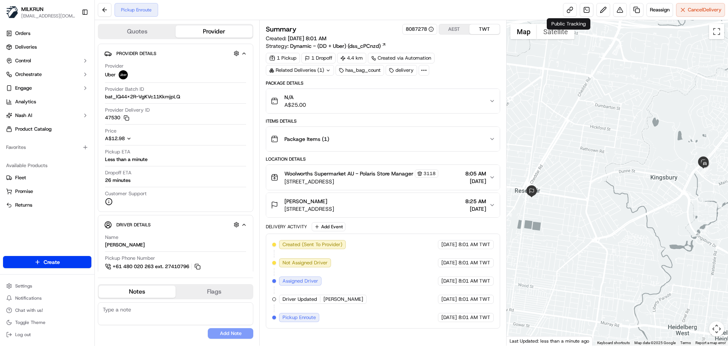
click at [374, 323] on div "Created (Sent To Provider) Uber [DATE] 8:01 AM TWT Not Assigned Driver Uber [DA…" at bounding box center [383, 280] width 234 height 95
drag, startPoint x: 374, startPoint y: 323, endPoint x: 398, endPoint y: 255, distance: 72.4
click at [396, 258] on div "Created (Sent To Provider) Uber [DATE] 8:01 AM TWT Not Assigned Driver Uber [DA…" at bounding box center [383, 280] width 234 height 95
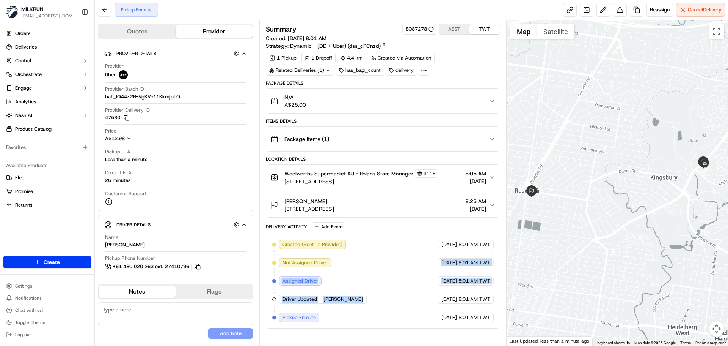
click at [411, 278] on div "Created (Sent To Provider) Uber [DATE] 8:01 AM TWT Not Assigned Driver Uber [DA…" at bounding box center [382, 281] width 221 height 82
drag, startPoint x: 411, startPoint y: 278, endPoint x: 446, endPoint y: 327, distance: 59.8
click at [445, 327] on div "Created (Sent To Provider) Uber [DATE] 8:01 AM TWT Not Assigned Driver Uber [DA…" at bounding box center [383, 280] width 234 height 95
click at [450, 327] on div "Created (Sent To Provider) Uber [DATE] 8:01 AM TWT Not Assigned Driver Uber [DA…" at bounding box center [383, 280] width 234 height 95
